Goal: Task Accomplishment & Management: Use online tool/utility

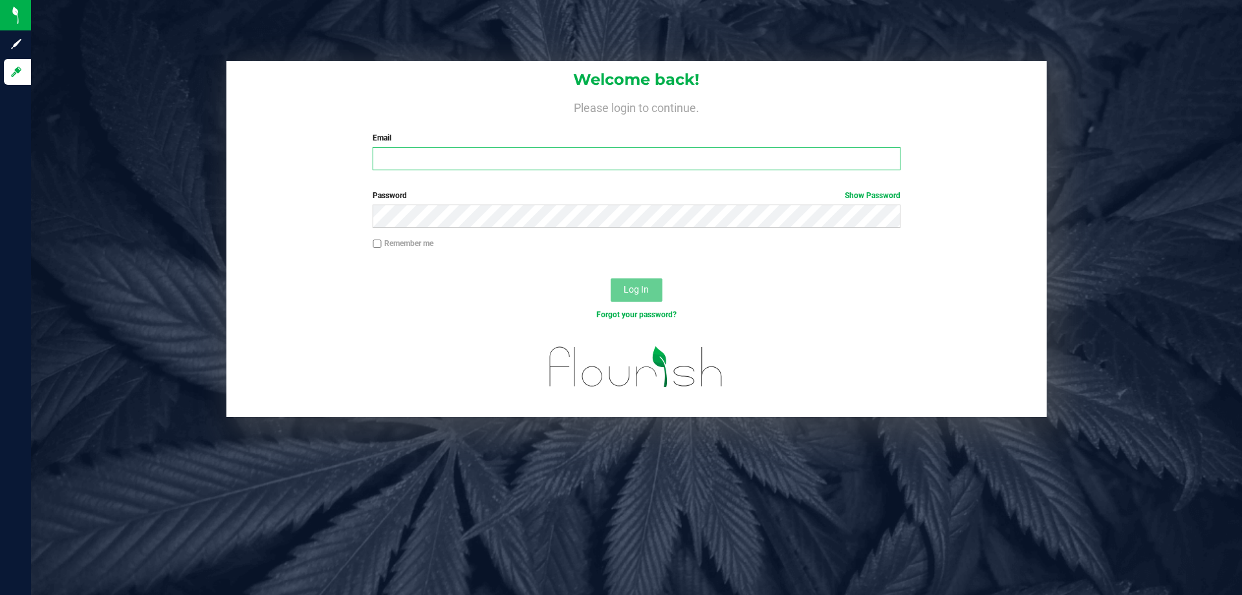
click at [551, 160] on input "Email" at bounding box center [636, 158] width 527 height 23
type input "kpriebe@liveparallel.com"
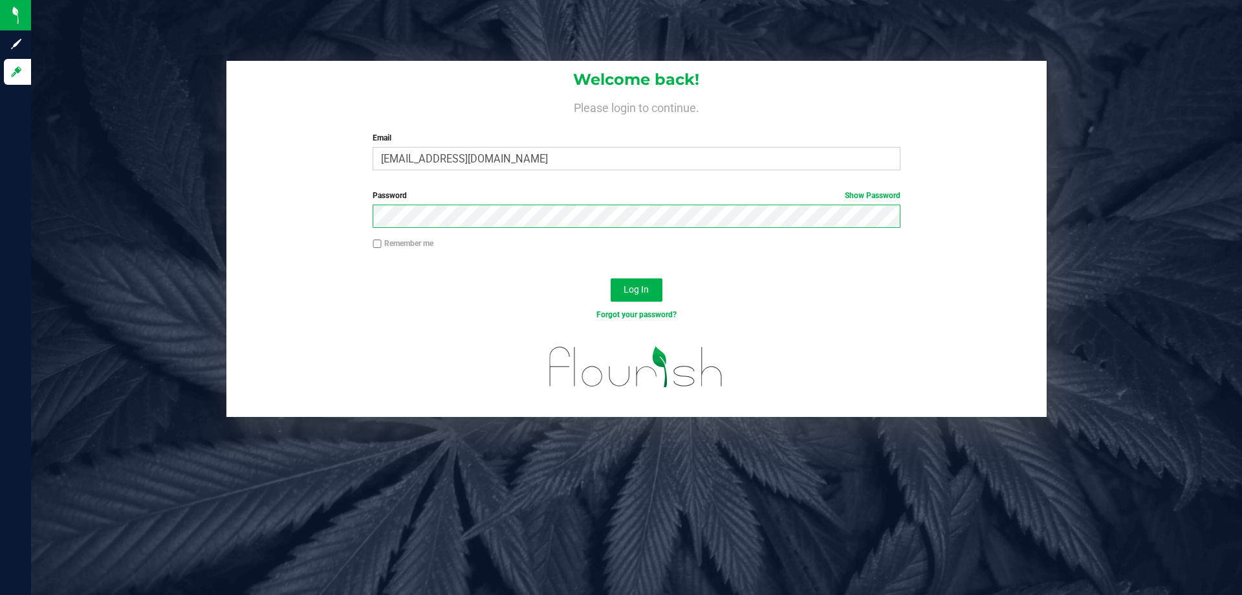
click at [611, 278] on button "Log In" at bounding box center [637, 289] width 52 height 23
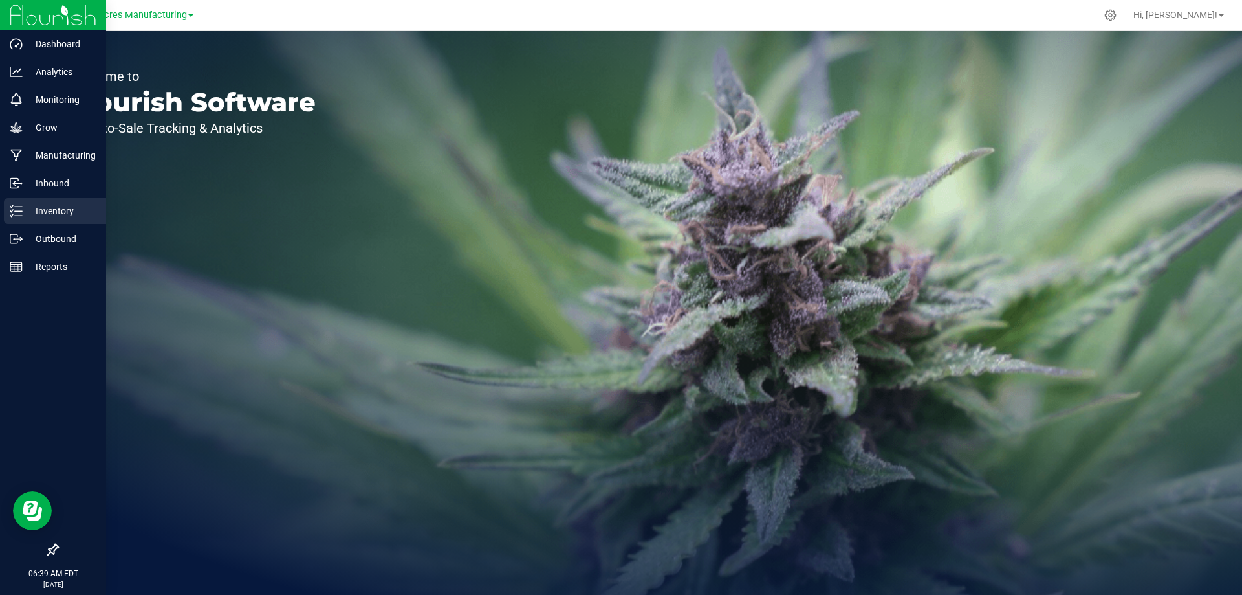
click at [30, 209] on p "Inventory" at bounding box center [62, 211] width 78 height 16
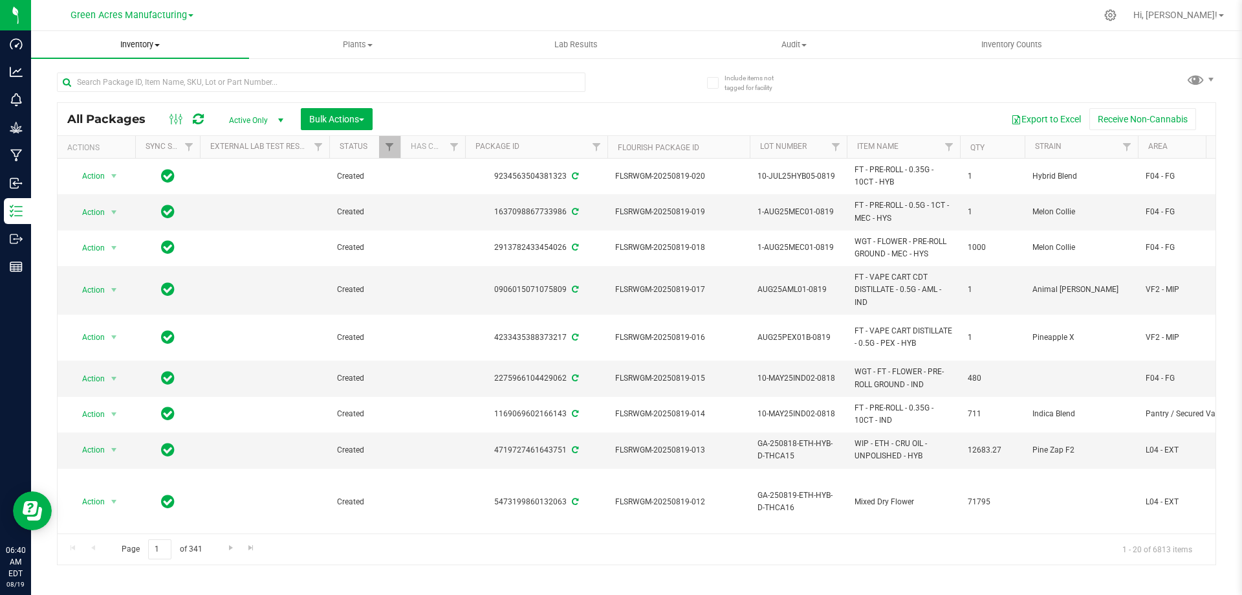
click at [142, 41] on span "Inventory" at bounding box center [140, 45] width 218 height 12
click at [183, 160] on li "From bill of materials" at bounding box center [140, 156] width 218 height 16
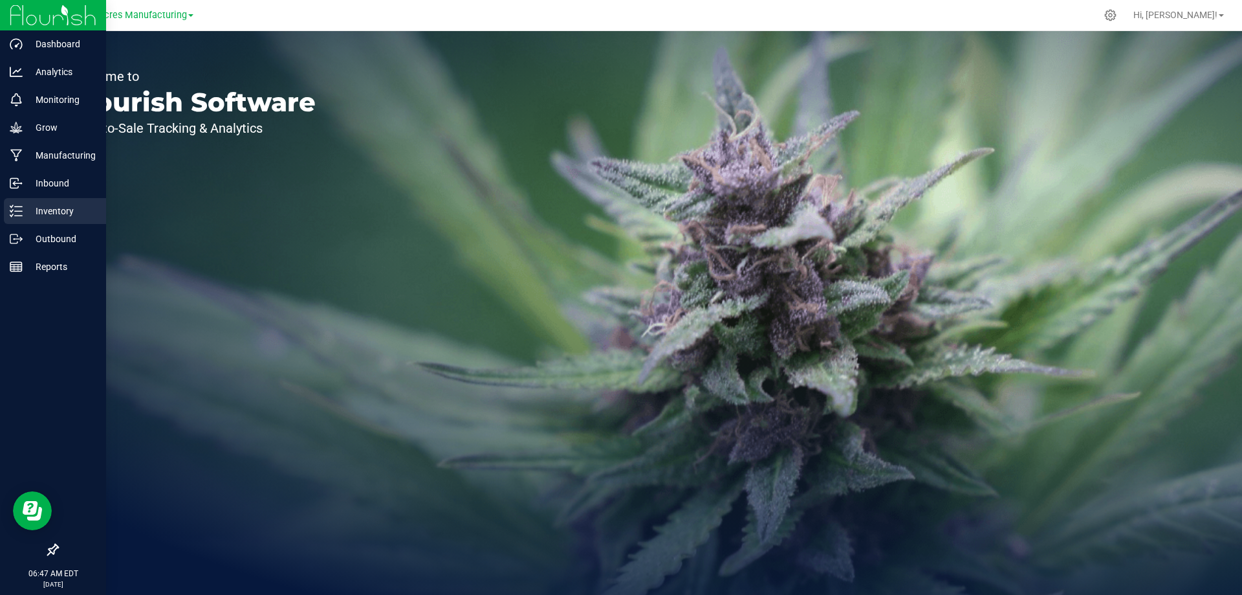
click at [14, 209] on icon at bounding box center [16, 210] width 13 height 13
click at [17, 202] on div "Inventory" at bounding box center [55, 211] width 102 height 26
